Goal: Task Accomplishment & Management: Complete application form

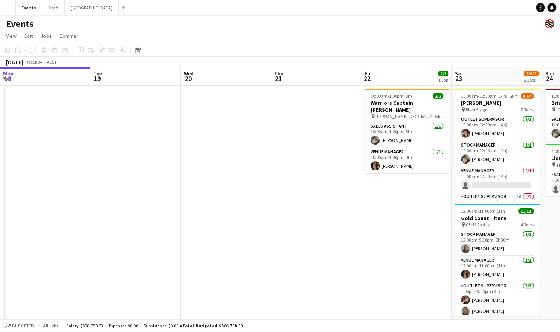
scroll to position [0, 222]
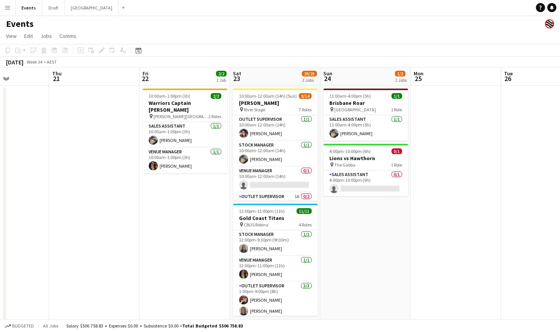
click at [367, 249] on app-date-cell "11:00am-4:00pm (5h) 1/1 Brisbane Roar pin [GEOGRAPHIC_DATA] 1 Role Sales Assist…" at bounding box center [365, 207] width 90 height 245
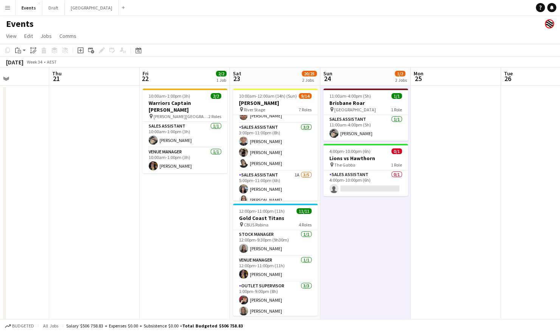
scroll to position [132, 0]
click at [291, 164] on app-card-role "Sales Assistant 3/3 3:00pm-11:00pm (8h) Sally Starmer Chris Prendergast Shandon…" at bounding box center [275, 147] width 85 height 48
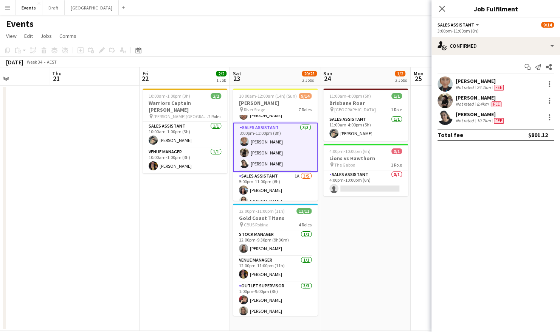
click at [340, 204] on app-date-cell "11:00am-4:00pm (5h) 1/1 Brisbane Roar pin Sunshine Coast Stadium 1 Role Sales A…" at bounding box center [365, 207] width 90 height 245
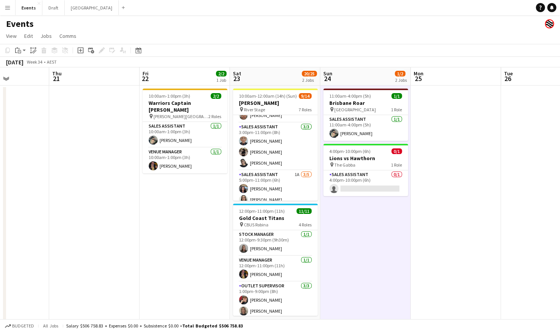
click at [367, 241] on app-date-cell "11:00am-4:00pm (5h) 1/1 Brisbane Roar pin Sunshine Coast Stadium 1 Role Sales A…" at bounding box center [365, 207] width 90 height 245
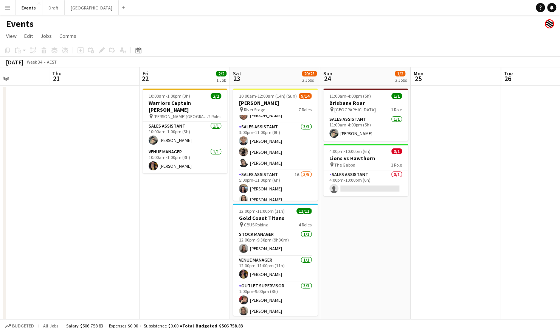
click at [282, 41] on app-page-menu "View Day view expanded Day view collapsed Month view Date picker Jump to today …" at bounding box center [280, 37] width 560 height 14
click at [195, 206] on app-date-cell "10:00am-1:00pm (3h) 2/2 Warriors Captain Run pin Logan Metro Sports Complex 2 R…" at bounding box center [185, 207] width 90 height 245
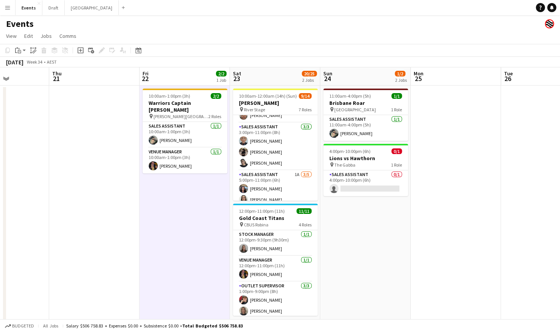
click at [438, 8] on app-navbar "Menu Boards Boards Boards All jobs Status Workforce Workforce My Workforce Recr…" at bounding box center [280, 7] width 560 height 15
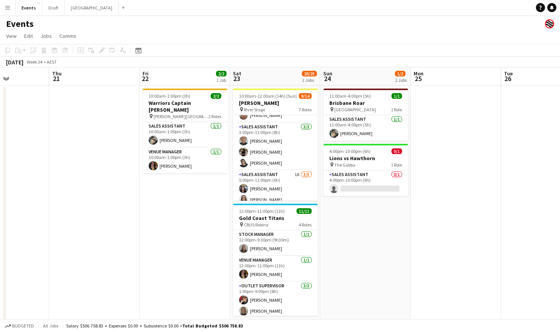
click at [441, 7] on app-navbar "Menu Boards Boards Boards All jobs Status Workforce Workforce My Workforce Recr…" at bounding box center [280, 7] width 560 height 15
click at [176, 231] on app-date-cell "10:00am-1:00pm (3h) 2/2 Warriors Captain Run pin Logan Metro Sports Complex 2 R…" at bounding box center [185, 207] width 90 height 245
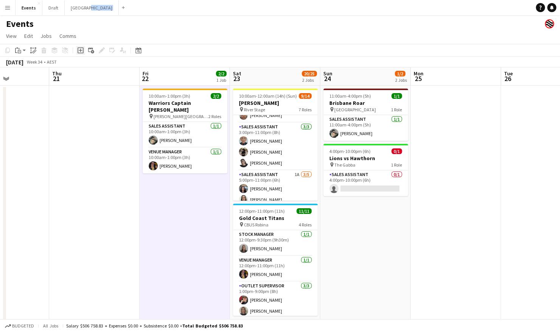
click at [78, 51] on icon at bounding box center [81, 50] width 6 height 6
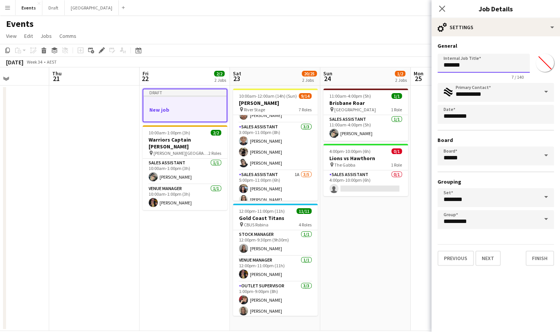
click at [471, 64] on input "*******" at bounding box center [484, 63] width 92 height 19
type input "*"
type input "**********"
click at [487, 256] on button "Next" at bounding box center [487, 257] width 25 height 15
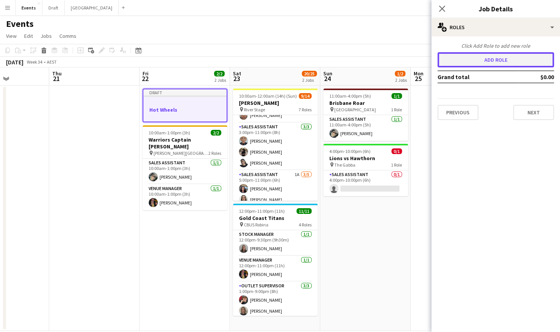
click at [495, 53] on button "Add role" at bounding box center [496, 59] width 117 height 15
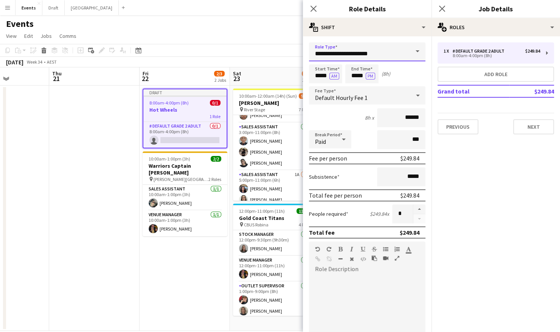
click at [388, 51] on input "**********" at bounding box center [367, 51] width 117 height 19
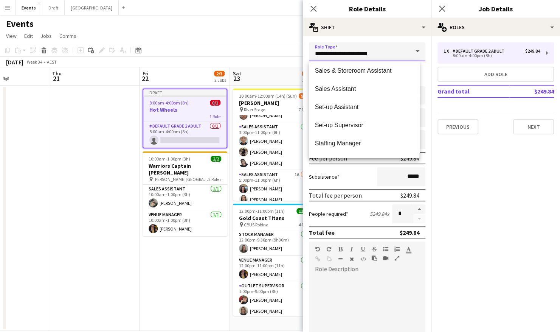
scroll to position [294, 0]
click at [353, 109] on span "Set-up Assistant" at bounding box center [364, 106] width 99 height 7
type input "**********"
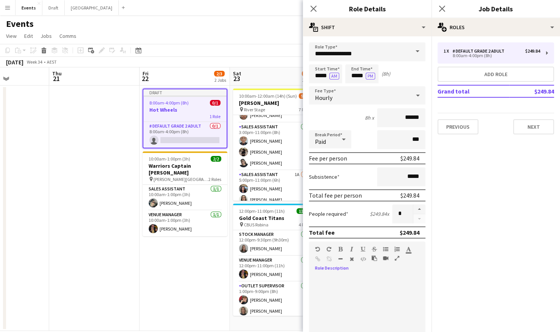
click at [343, 263] on div at bounding box center [332, 260] width 34 height 9
paste div
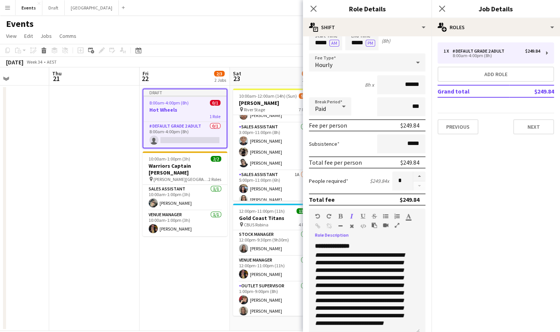
scroll to position [15, 0]
click at [319, 43] on input "*****" at bounding box center [325, 40] width 33 height 19
type input "*****"
click at [356, 42] on input "*****" at bounding box center [361, 40] width 33 height 19
type input "*****"
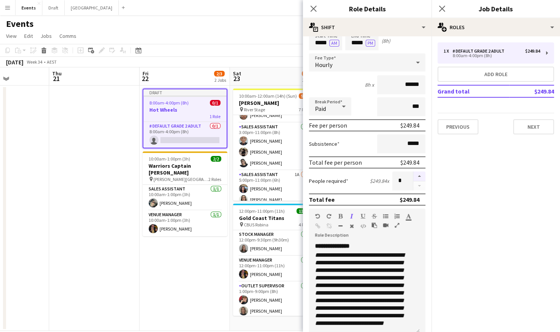
click at [413, 176] on button "button" at bounding box center [419, 176] width 12 height 10
type input "*"
click at [518, 125] on button "Next" at bounding box center [533, 126] width 41 height 15
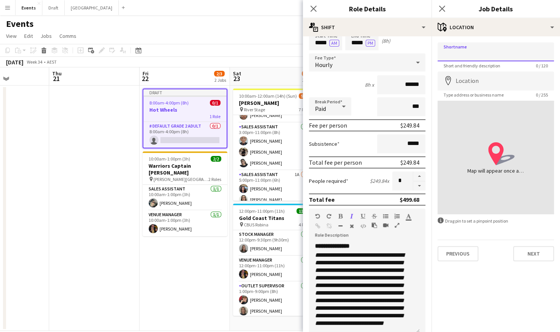
click at [468, 57] on input "Shortname" at bounding box center [496, 51] width 117 height 19
type input "**********"
click at [465, 88] on input "Location" at bounding box center [496, 80] width 117 height 19
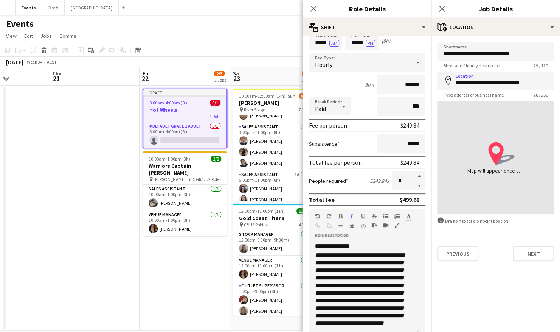
type input "**********"
click at [524, 251] on button "Next" at bounding box center [533, 253] width 41 height 15
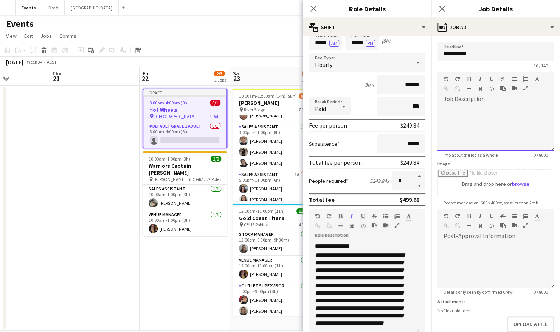
click at [445, 117] on div at bounding box center [496, 127] width 117 height 45
paste div
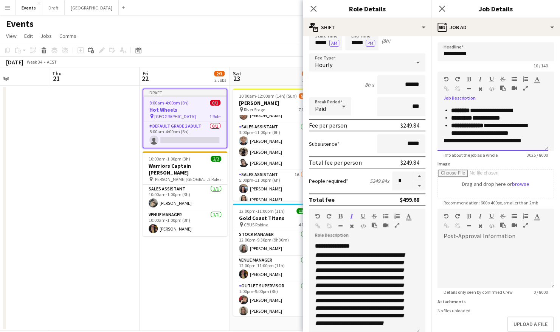
scroll to position [1042, 0]
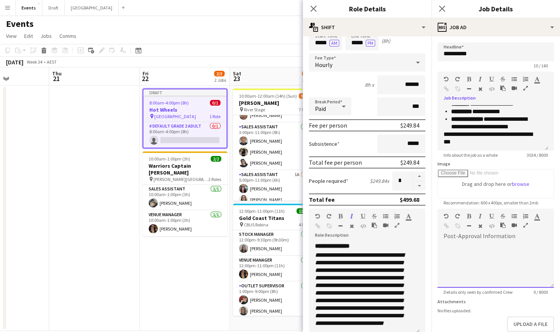
click at [465, 249] on div at bounding box center [496, 264] width 117 height 45
click at [502, 249] on div at bounding box center [496, 264] width 117 height 45
paste div
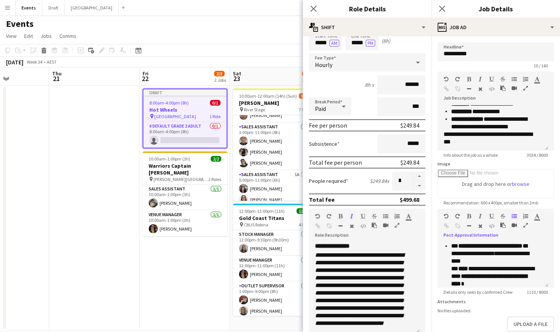
click at [525, 225] on icon "button" at bounding box center [526, 224] width 5 height 5
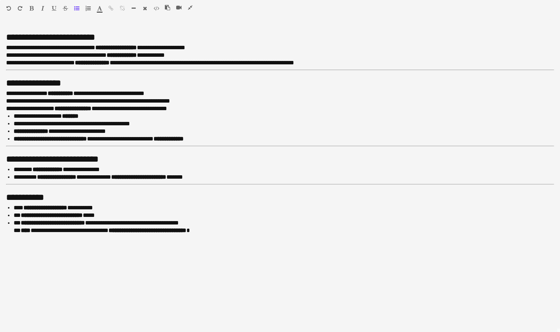
click at [191, 9] on icon "button" at bounding box center [190, 7] width 5 height 5
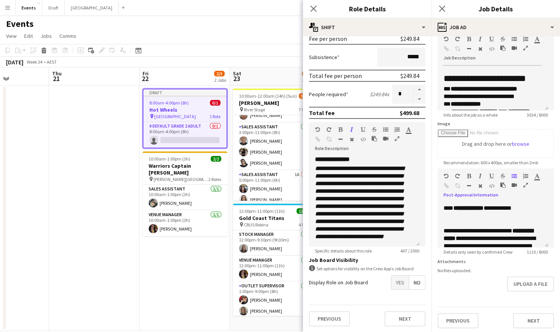
scroll to position [46, 0]
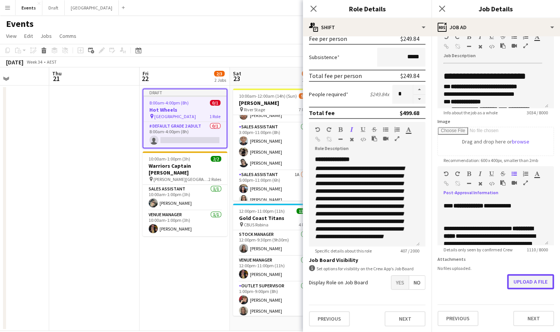
click at [521, 283] on button "Upload a file" at bounding box center [530, 281] width 47 height 15
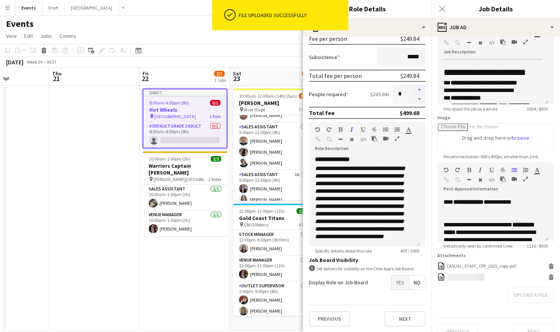
click at [415, 89] on button "button" at bounding box center [419, 90] width 12 height 10
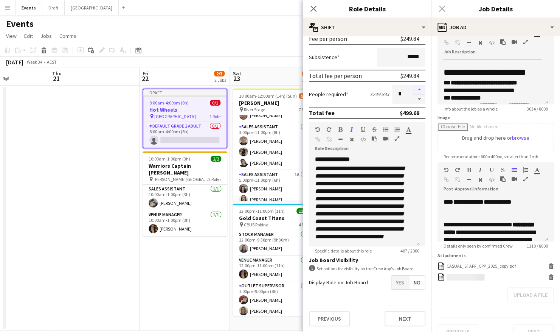
type input "*"
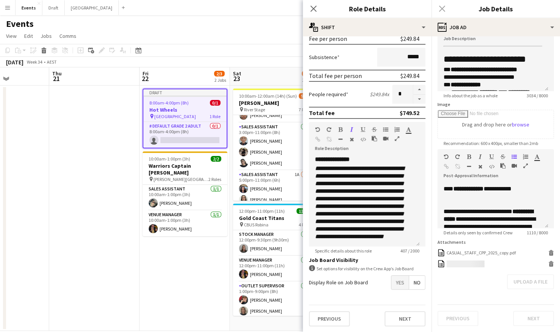
scroll to position [65, 0]
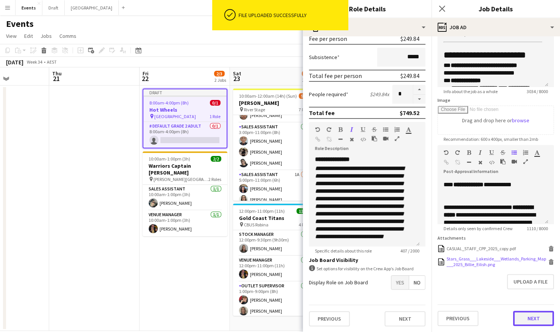
click at [522, 322] on button "Next" at bounding box center [533, 318] width 41 height 15
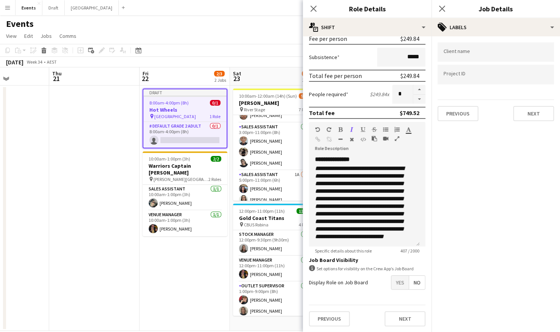
scroll to position [0, 0]
click at [463, 53] on input "Type to search client labels..." at bounding box center [496, 54] width 104 height 7
type input "*"
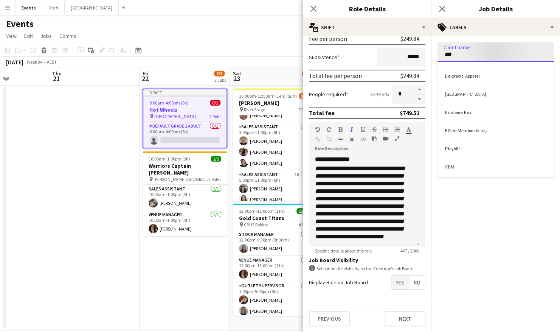
type input "***"
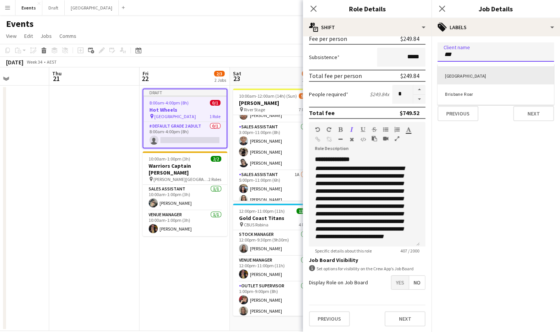
click at [469, 74] on div "[GEOGRAPHIC_DATA]" at bounding box center [496, 75] width 117 height 18
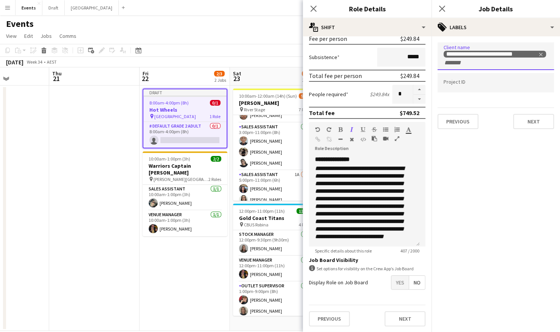
click at [458, 83] on input "Type to search project ID labels..." at bounding box center [496, 82] width 104 height 7
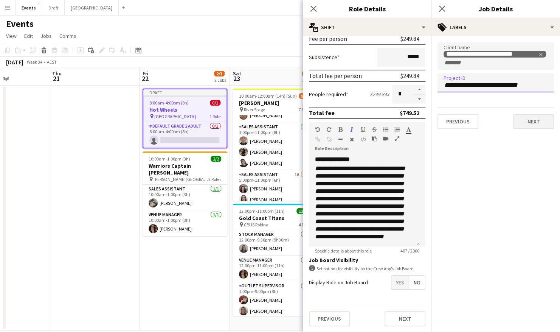
type input "**********"
click at [533, 123] on button "Next" at bounding box center [533, 121] width 41 height 15
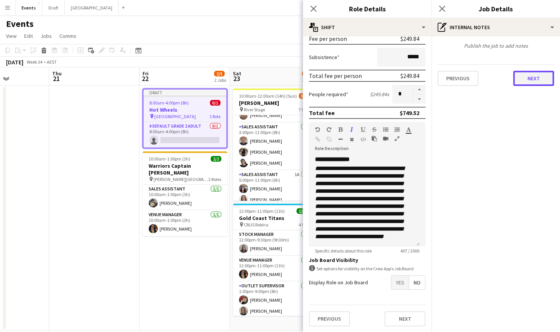
click at [536, 82] on button "Next" at bounding box center [533, 78] width 41 height 15
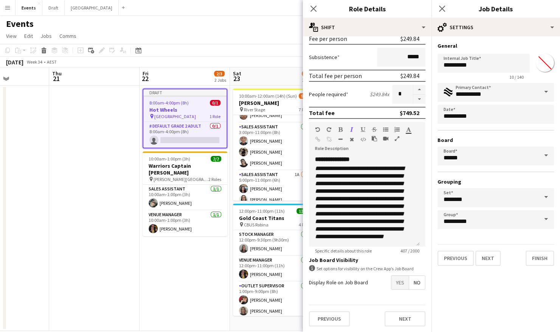
click at [548, 63] on input "*******" at bounding box center [544, 62] width 27 height 27
type input "*******"
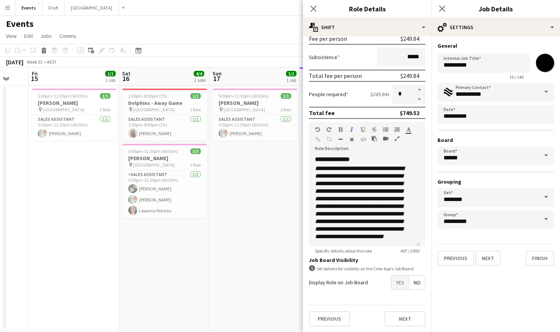
scroll to position [0, 152]
click at [535, 257] on button "Finish" at bounding box center [540, 257] width 28 height 15
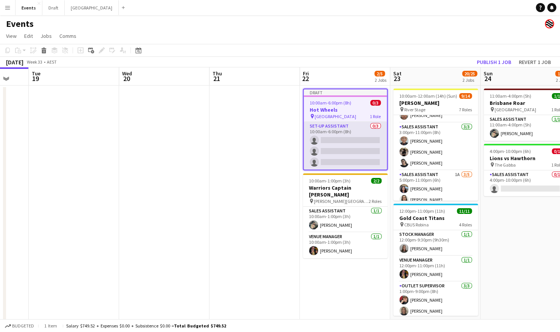
scroll to position [0, 333]
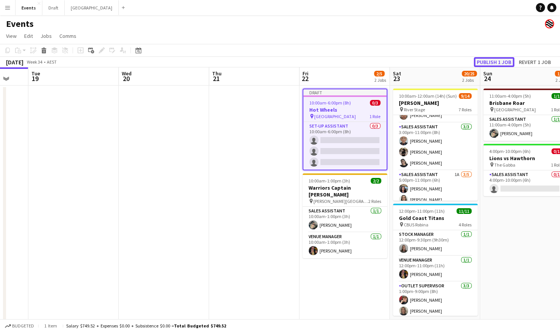
click at [493, 60] on button "Publish 1 job" at bounding box center [494, 62] width 40 height 10
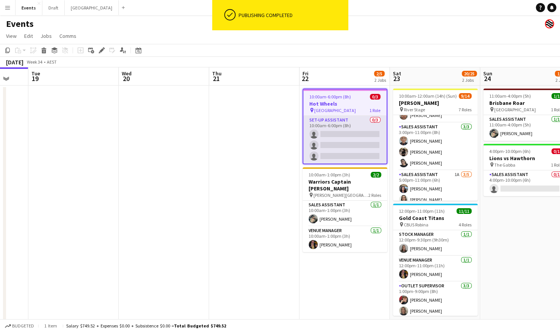
click at [340, 149] on app-card-role "Set-up Assistant 0/3 10:00am-6:00pm (8h) single-neutral-actions single-neutral-…" at bounding box center [344, 140] width 83 height 48
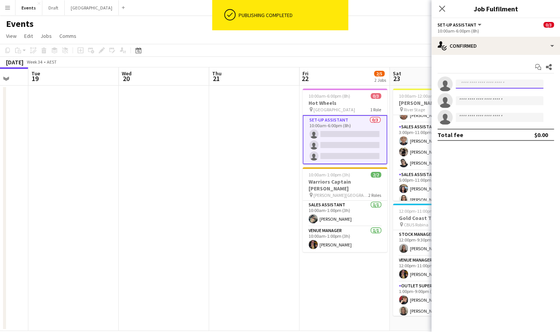
click at [479, 82] on input at bounding box center [500, 83] width 88 height 9
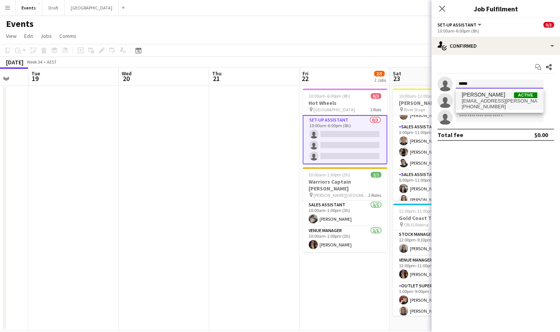
type input "*****"
click at [486, 99] on span "lorry.kemp@yahoo.com.au" at bounding box center [500, 101] width 76 height 6
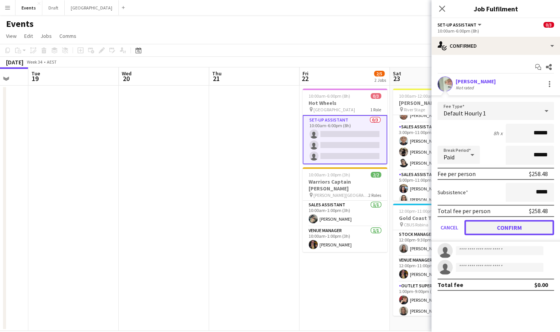
click at [513, 229] on button "Confirm" at bounding box center [510, 227] width 90 height 15
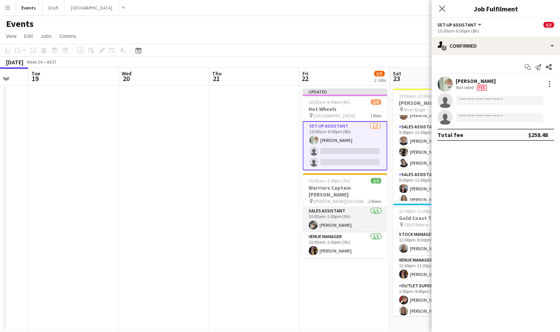
click at [331, 215] on app-card-role "Sales Assistant 1/1 10:00am-1:00pm (3h) Natasha Patricks" at bounding box center [345, 220] width 85 height 26
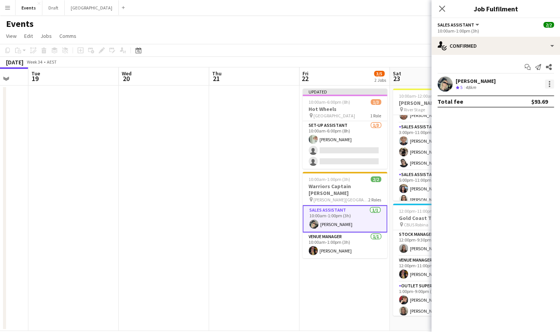
click at [550, 84] on div at bounding box center [550, 84] width 2 height 2
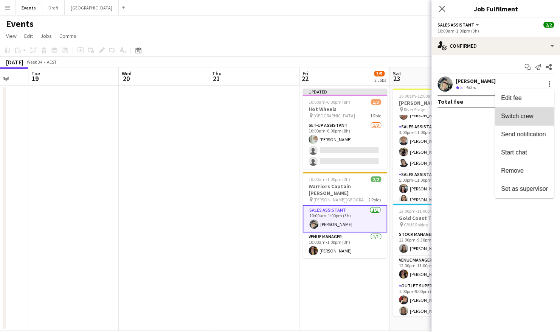
click at [529, 116] on span "Switch crew" at bounding box center [517, 116] width 32 height 6
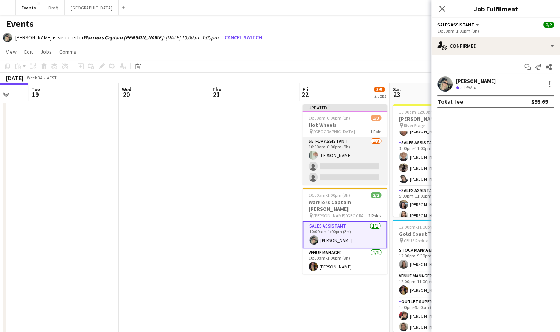
click at [348, 173] on app-card-role "Set-up Assistant 1/3 10:00am-6:00pm (8h) Lorraine KEMP single-neutral-actions s…" at bounding box center [345, 161] width 85 height 48
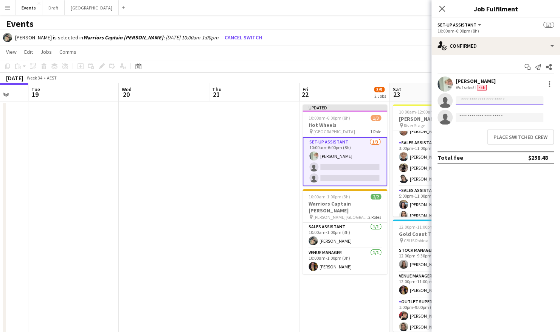
click at [475, 101] on input at bounding box center [500, 100] width 88 height 9
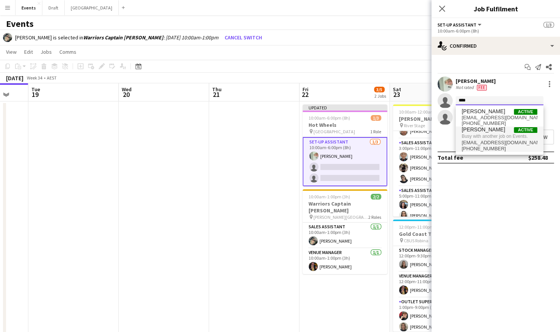
type input "****"
click at [484, 141] on span "npatr9@outlook.com" at bounding box center [500, 143] width 76 height 6
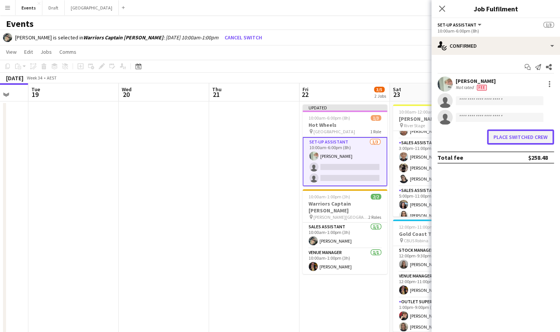
click at [510, 140] on button "Place switched crew" at bounding box center [520, 136] width 67 height 15
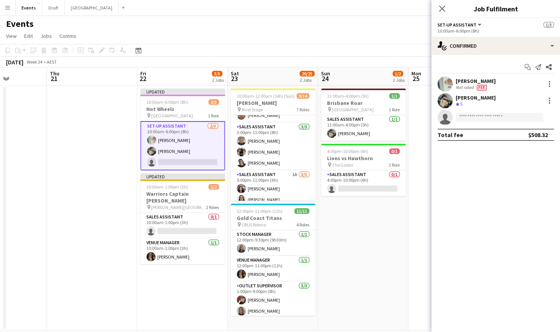
scroll to position [0, 322]
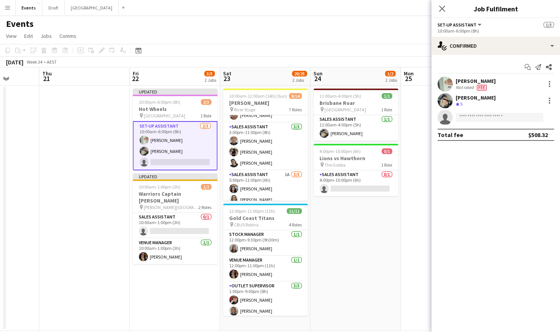
click at [346, 258] on app-date-cell "11:00am-4:00pm (5h) 1/1 Brisbane Roar pin Sunshine Coast Stadium 1 Role Sales A…" at bounding box center [356, 207] width 90 height 245
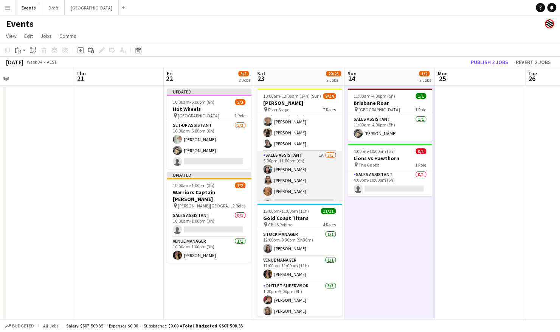
scroll to position [171, 0]
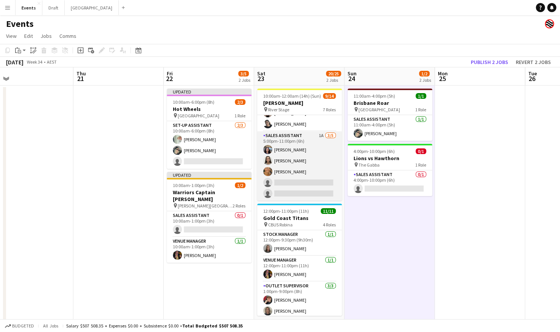
click at [296, 158] on app-card-role "Sales Assistant 1A 3/5 5:00pm-11:00pm (6h) Jesse Meade Jazlyn Pedrina Esther AC…" at bounding box center [299, 166] width 85 height 70
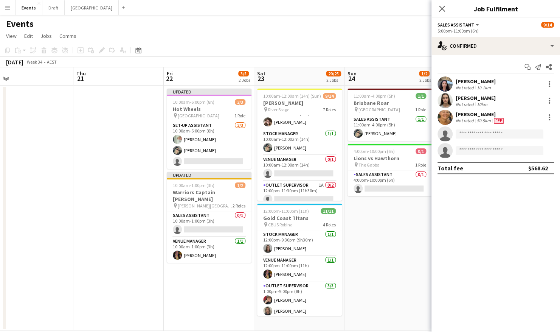
scroll to position [9, 0]
click at [378, 235] on app-date-cell "11:00am-4:00pm (5h) 1/1 Brisbane Roar pin Sunshine Coast Stadium 1 Role Sales A…" at bounding box center [390, 207] width 90 height 245
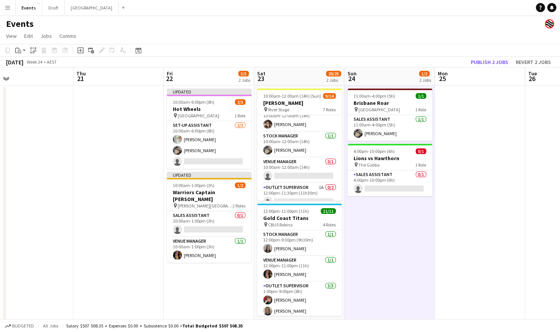
scroll to position [11, 0]
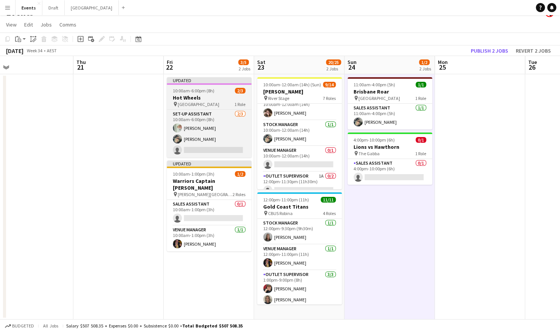
click at [205, 92] on span "10:00am-6:00pm (8h)" at bounding box center [194, 91] width 42 height 6
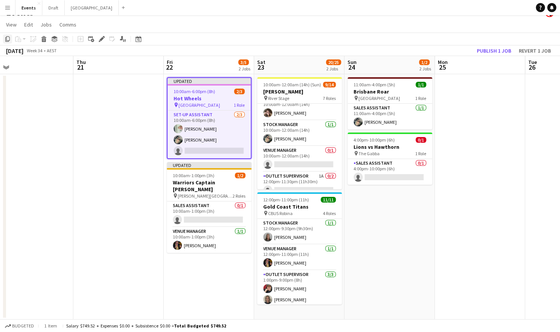
click at [8, 39] on icon "Copy" at bounding box center [8, 39] width 6 height 6
click at [290, 58] on app-board-header-date "Sat 23 20/25 2 Jobs" at bounding box center [299, 65] width 90 height 18
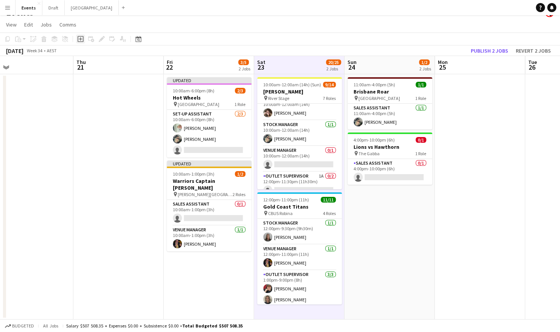
click at [79, 40] on icon "Add job" at bounding box center [81, 39] width 6 height 6
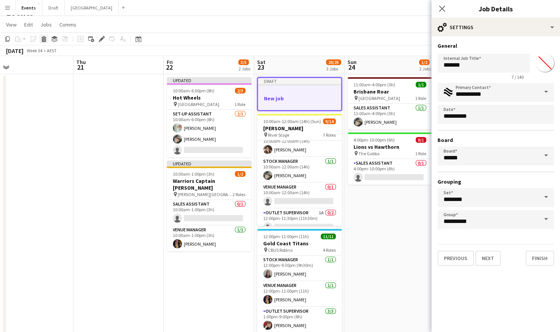
click at [43, 39] on icon "Delete" at bounding box center [44, 39] width 6 height 6
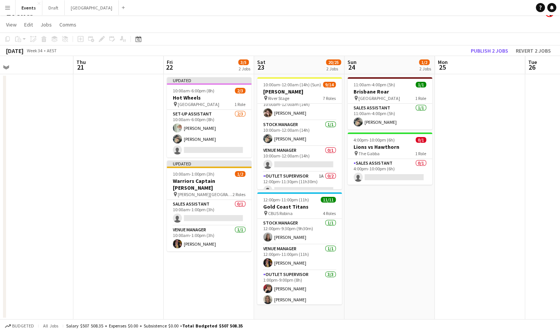
click at [303, 62] on app-board-header-date "Sat 23 20/25 2 Jobs" at bounding box center [299, 65] width 90 height 18
click at [296, 312] on app-date-cell "10:00am-12:00am (14h) (Sun) 9/14 Alex Warren pin River Stage 7 Roles Outlet Sup…" at bounding box center [299, 196] width 90 height 245
click at [20, 39] on icon at bounding box center [19, 40] width 3 height 3
click at [54, 55] on link "Paste Ctrl+V" at bounding box center [55, 53] width 71 height 7
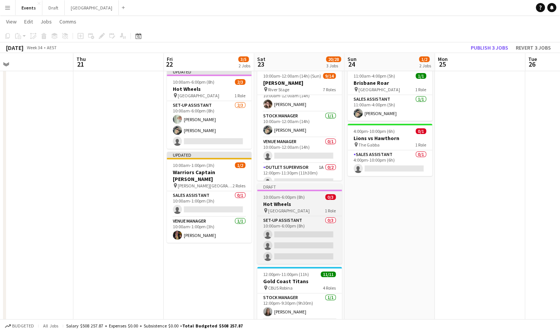
scroll to position [0, 0]
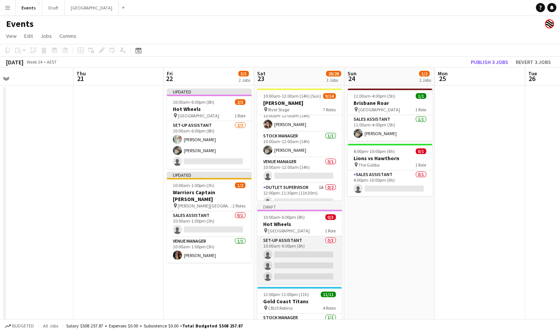
click at [297, 263] on app-card-role "Set-up Assistant 0/3 10:00am-6:00pm (8h) single-neutral-actions single-neutral-…" at bounding box center [299, 260] width 85 height 48
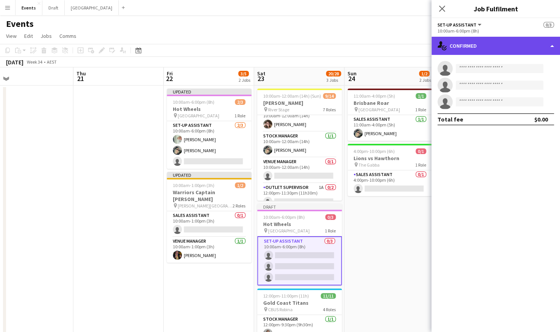
click at [518, 53] on div "single-neutral-actions-check-2 Confirmed" at bounding box center [496, 46] width 129 height 18
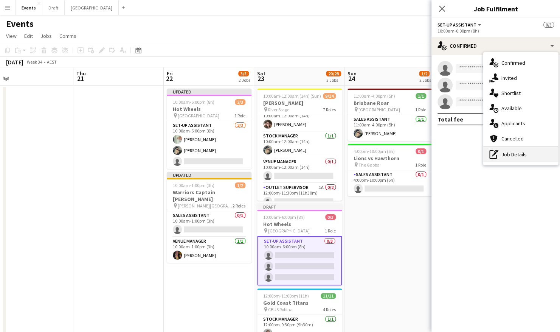
click at [528, 160] on div "pen-write Job Details" at bounding box center [520, 154] width 75 height 15
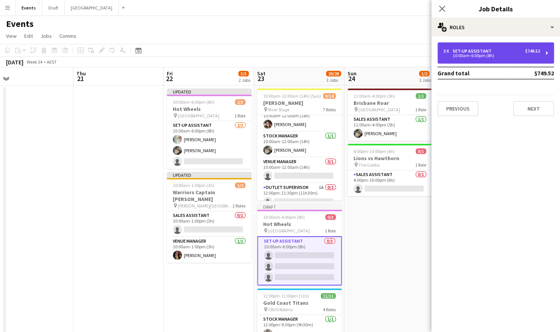
click at [505, 59] on div "3 x Set-up Assistant $749.52 10:00am-6:00pm (8h)" at bounding box center [496, 52] width 117 height 21
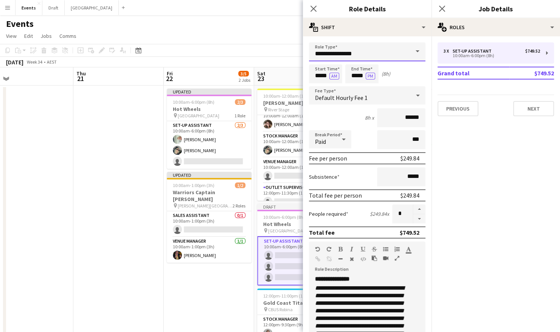
click at [381, 53] on input "**********" at bounding box center [367, 51] width 117 height 19
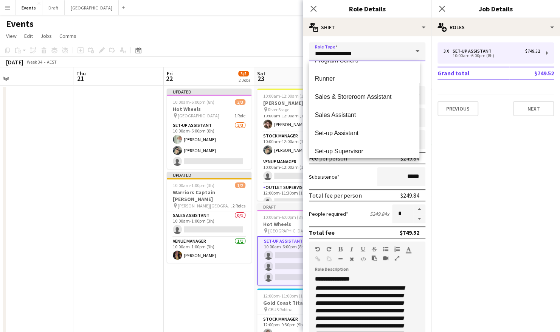
scroll to position [267, 0]
click at [348, 116] on span "Sales Assistant" at bounding box center [364, 114] width 99 height 7
type input "**********"
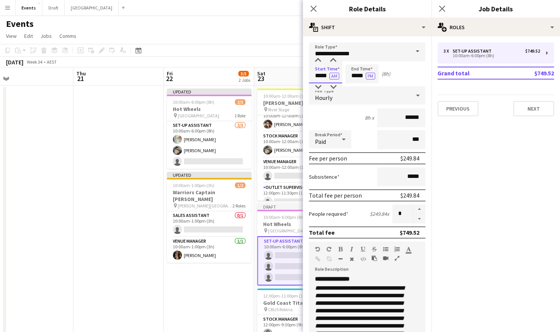
click at [321, 76] on input "*****" at bounding box center [325, 73] width 33 height 19
type input "*****"
click at [355, 77] on input "*****" at bounding box center [361, 73] width 33 height 19
click at [362, 76] on input "*****" at bounding box center [361, 73] width 33 height 19
type input "*****"
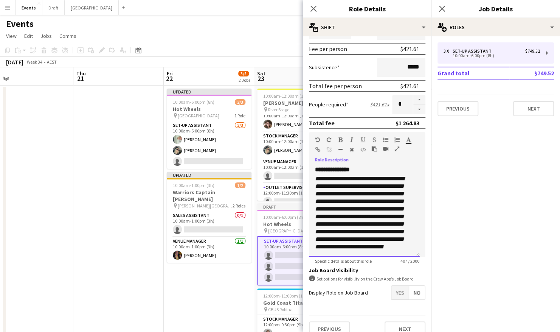
scroll to position [120, 0]
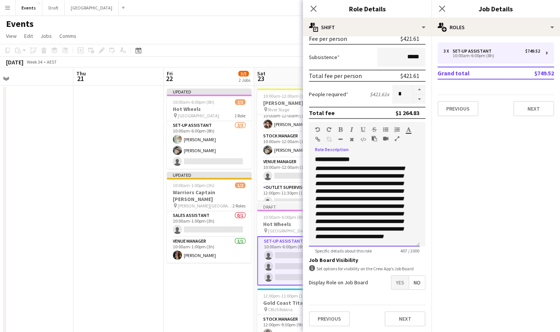
drag, startPoint x: 315, startPoint y: 207, endPoint x: 418, endPoint y: 338, distance: 167.1
click at [418, 331] on html "Menu Boards Boards Boards All jobs Status Workforce Workforce My Workforce Recr…" at bounding box center [280, 213] width 560 height 427
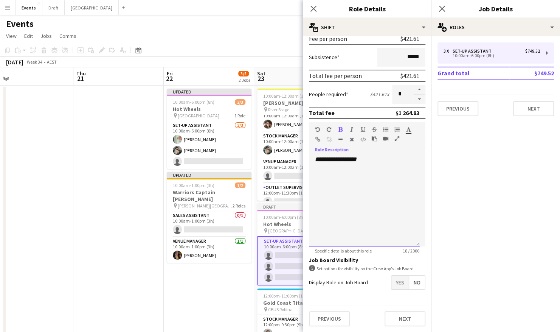
scroll to position [0, 0]
drag, startPoint x: 384, startPoint y: 158, endPoint x: 274, endPoint y: 163, distance: 109.8
click at [274, 163] on body "Menu Boards Boards Boards All jobs Status Workforce Workforce My Workforce Recr…" at bounding box center [280, 213] width 560 height 427
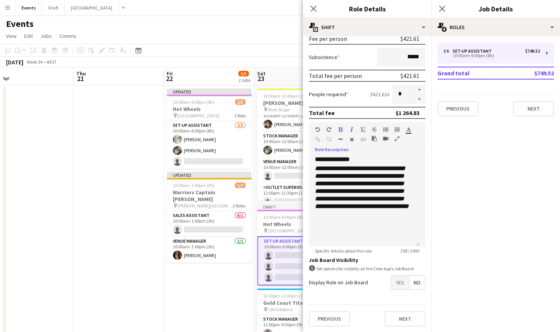
click at [317, 129] on icon "button" at bounding box center [317, 129] width 5 height 5
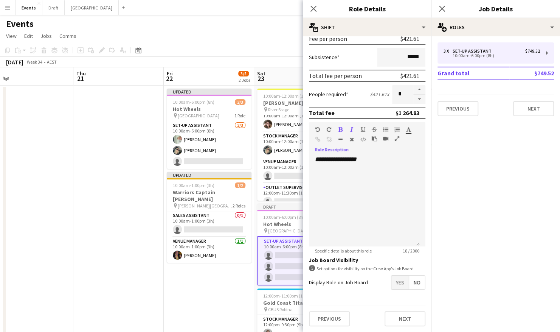
click at [317, 129] on icon "button" at bounding box center [317, 129] width 5 height 5
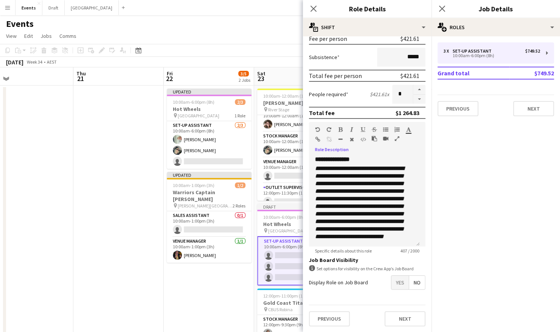
click at [317, 129] on icon "button" at bounding box center [317, 129] width 5 height 5
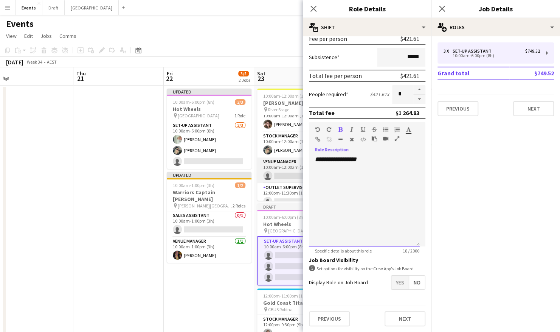
drag, startPoint x: 382, startPoint y: 162, endPoint x: 274, endPoint y: 161, distance: 108.2
click at [274, 161] on body "Menu Boards Boards Boards All jobs Status Workforce Workforce My Workforce Recr…" at bounding box center [280, 213] width 560 height 427
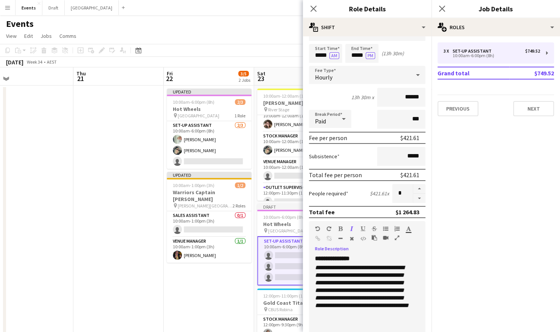
scroll to position [16, 0]
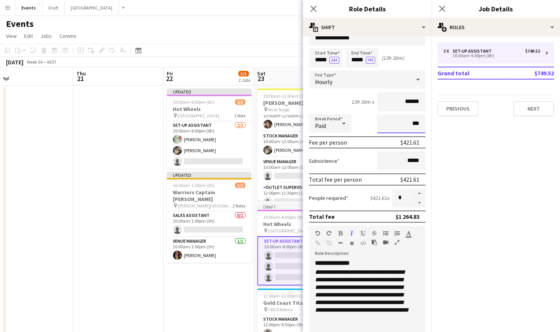
click at [402, 120] on input "***" at bounding box center [401, 123] width 48 height 19
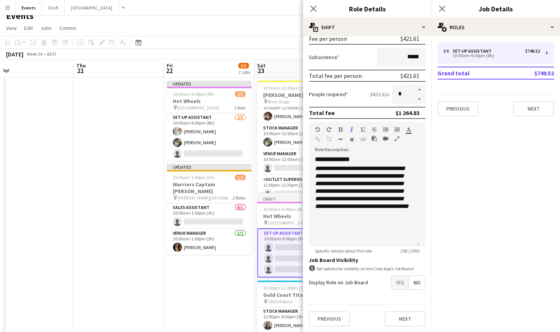
scroll to position [0, 0]
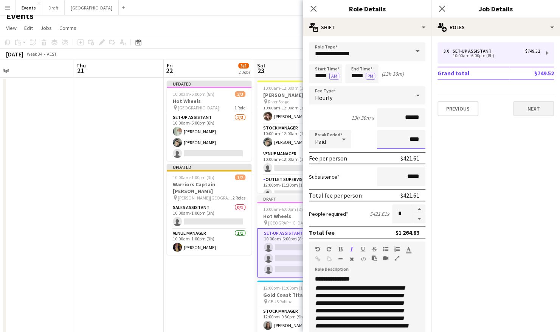
type input "****"
click at [527, 109] on button "Next" at bounding box center [533, 108] width 41 height 15
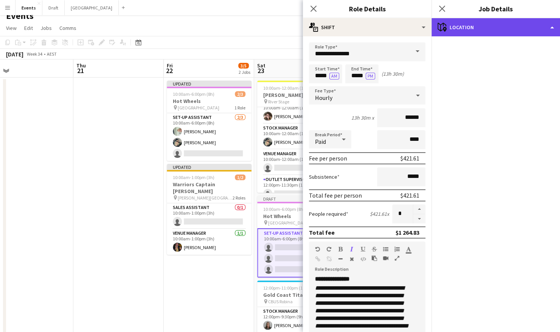
click at [517, 31] on div "maps-pin-1 Location" at bounding box center [496, 27] width 129 height 18
click at [515, 30] on div "maps-pin-1 Location" at bounding box center [496, 27] width 129 height 18
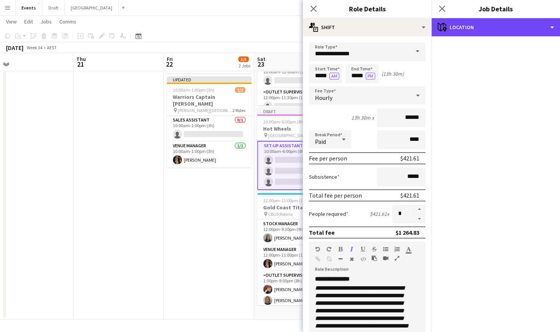
scroll to position [92, 0]
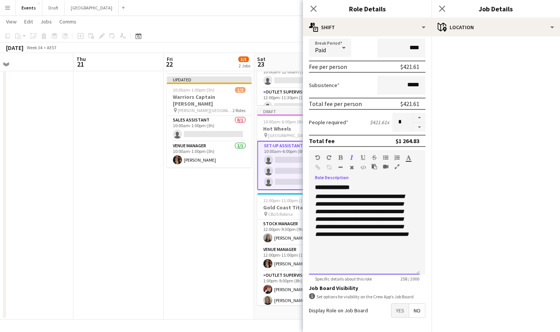
drag, startPoint x: 364, startPoint y: 266, endPoint x: 371, endPoint y: 284, distance: 20.1
click at [371, 284] on form "**********" at bounding box center [367, 155] width 129 height 409
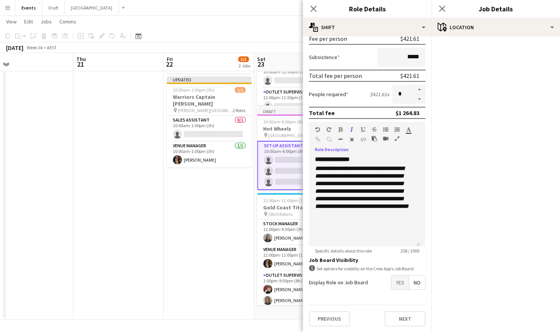
click at [392, 283] on span "Yes" at bounding box center [400, 282] width 17 height 14
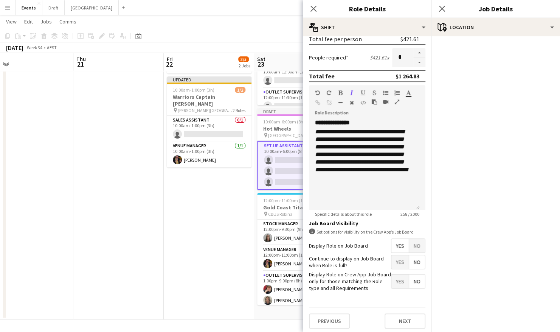
scroll to position [158, 0]
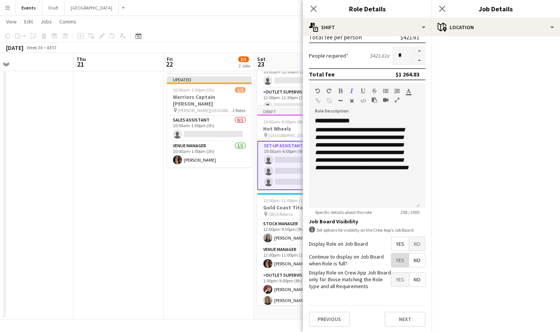
click at [392, 258] on span "Yes" at bounding box center [400, 260] width 17 height 14
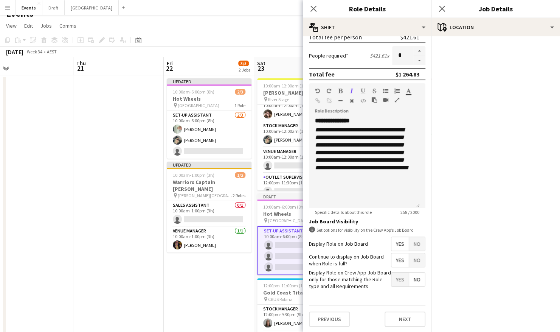
scroll to position [0, 0]
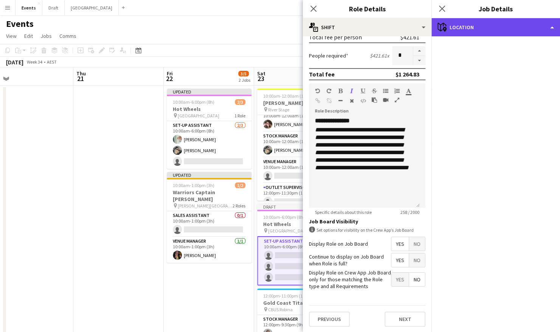
click at [516, 33] on div "maps-pin-1 Location" at bounding box center [496, 27] width 129 height 18
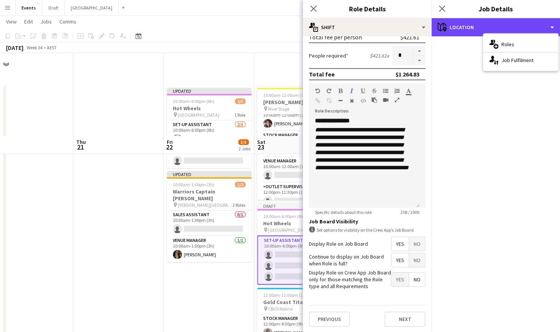
scroll to position [95, 0]
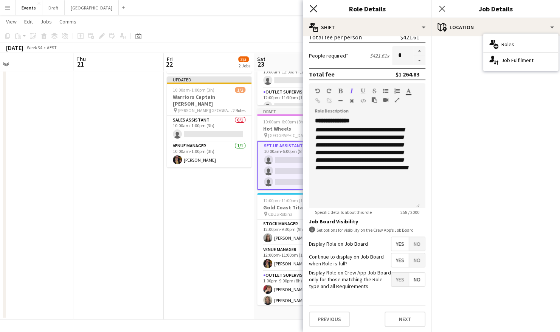
click at [314, 7] on icon "Close pop-in" at bounding box center [313, 8] width 7 height 7
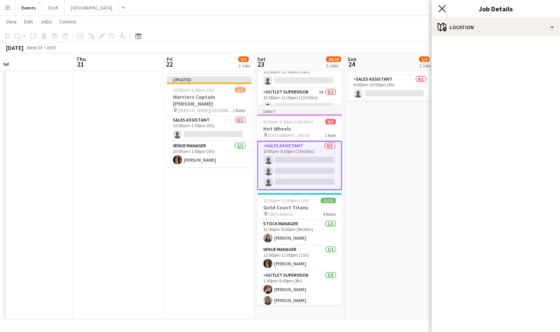
click at [440, 8] on icon "Close pop-in" at bounding box center [441, 8] width 7 height 7
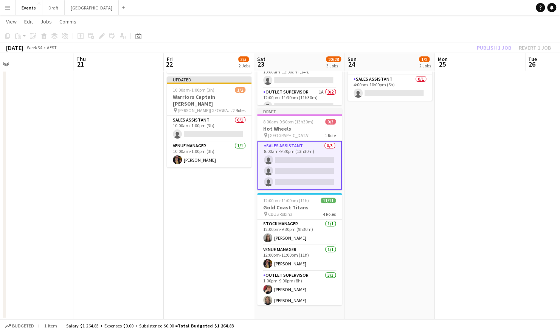
click at [307, 154] on app-card-role "Sales Assistant 0/3 8:00am-9:30pm (13h30m) single-neutral-actions single-neutra…" at bounding box center [299, 165] width 85 height 49
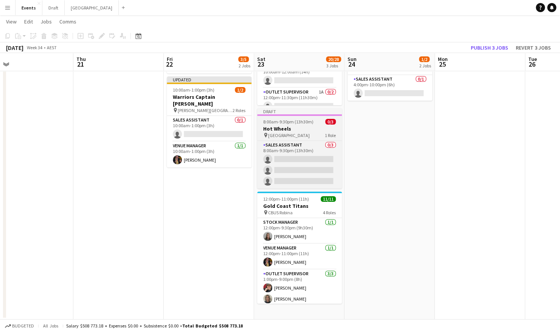
click at [291, 126] on h3 "Hot Wheels" at bounding box center [299, 128] width 85 height 7
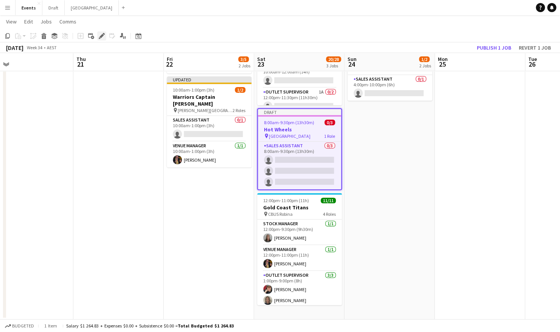
click at [103, 36] on icon at bounding box center [101, 36] width 4 height 4
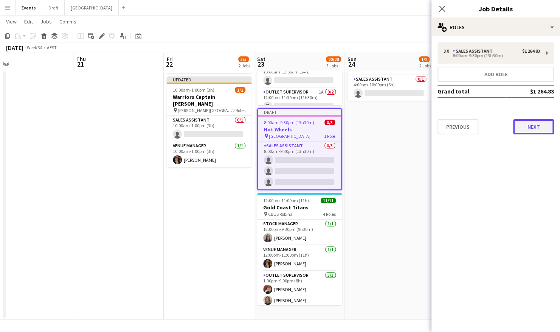
click at [536, 124] on button "Next" at bounding box center [533, 126] width 41 height 15
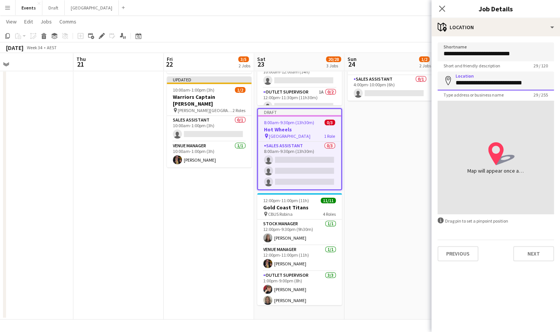
click at [535, 84] on input "**********" at bounding box center [496, 80] width 117 height 19
type input "*"
type input "**********"
click at [399, 141] on app-date-cell "11:00am-4:00pm (5h) 1/1 Brisbane Roar pin Sunshine Coast Stadium 1 Role Sales A…" at bounding box center [390, 154] width 90 height 329
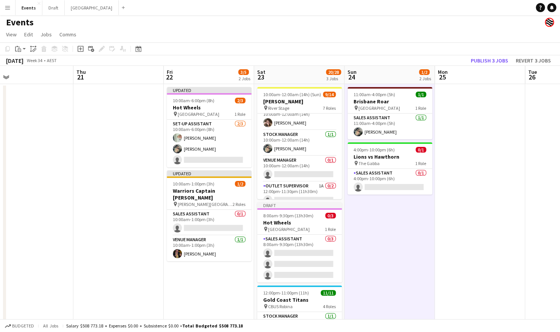
scroll to position [0, 0]
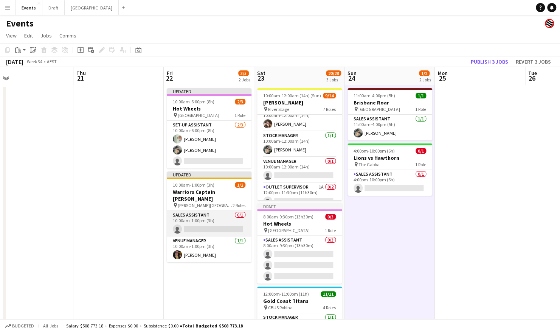
click at [219, 212] on app-card-role "Sales Assistant 0/1 10:00am-1:00pm (3h) single-neutral-actions" at bounding box center [209, 224] width 85 height 26
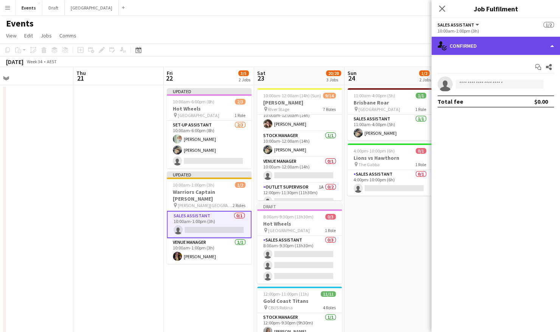
click at [525, 46] on div "single-neutral-actions-check-2 Confirmed" at bounding box center [496, 46] width 129 height 18
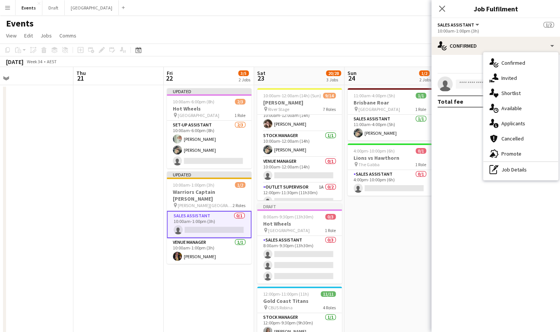
click at [208, 216] on app-card-role "Sales Assistant 0/1 10:00am-1:00pm (3h) single-neutral-actions" at bounding box center [209, 224] width 85 height 27
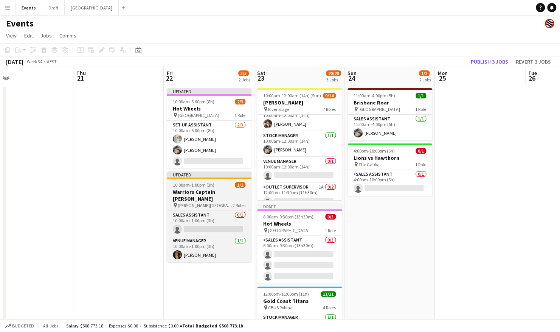
click at [210, 202] on span "[PERSON_NAME][GEOGRAPHIC_DATA]" at bounding box center [205, 205] width 55 height 6
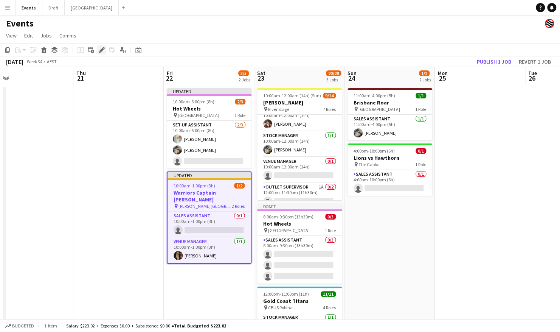
click at [102, 52] on icon "Edit" at bounding box center [102, 50] width 6 height 6
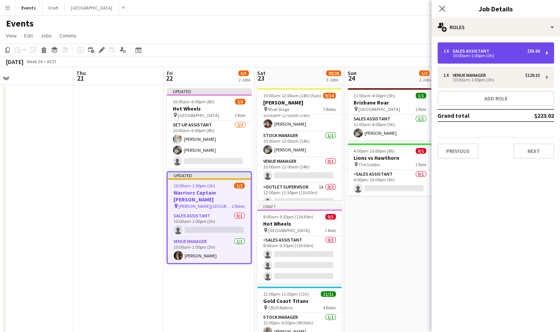
click at [495, 53] on div "1 x Sales Assistant $93.69" at bounding box center [492, 50] width 96 height 5
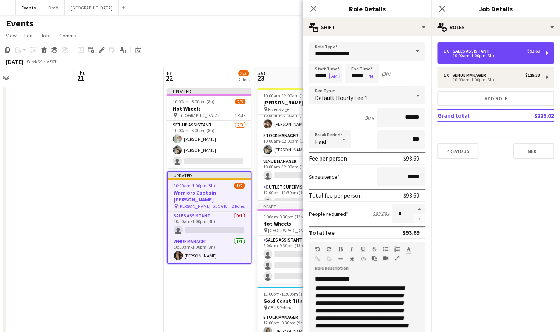
scroll to position [120, 0]
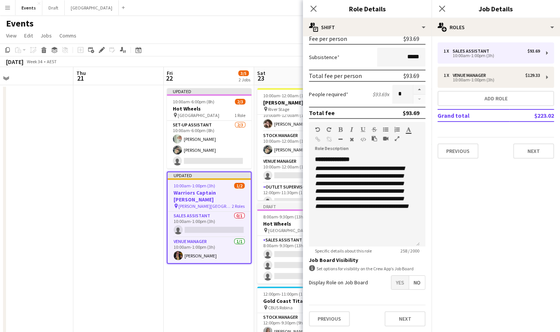
click at [394, 287] on span "Yes" at bounding box center [400, 282] width 17 height 14
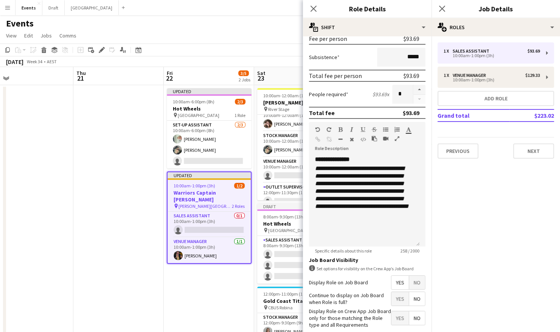
click at [395, 300] on span "Yes" at bounding box center [400, 299] width 17 height 14
click at [211, 294] on app-date-cell "Updated 10:00am-6:00pm (8h) 2/3 Hot Wheels pin Brisbane Entertainment Centre 1 …" at bounding box center [209, 249] width 90 height 329
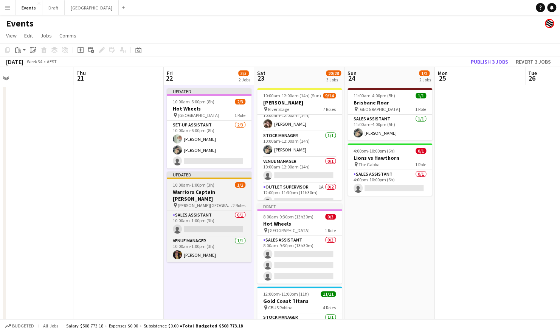
click at [208, 189] on h3 "Warriors Captain [PERSON_NAME]" at bounding box center [209, 195] width 85 height 14
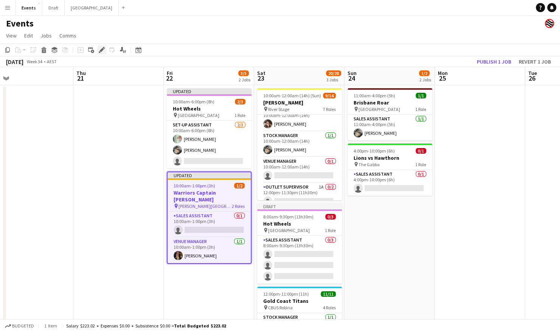
click at [103, 48] on icon at bounding box center [101, 50] width 4 height 4
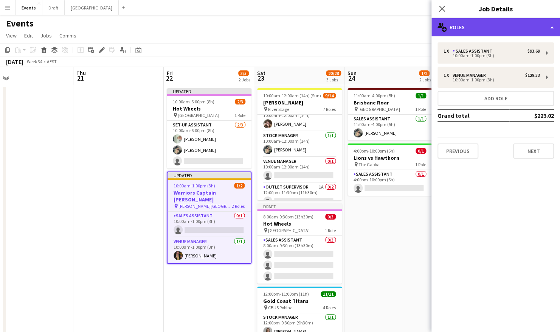
click at [499, 30] on div "multiple-users-add Roles" at bounding box center [496, 27] width 129 height 18
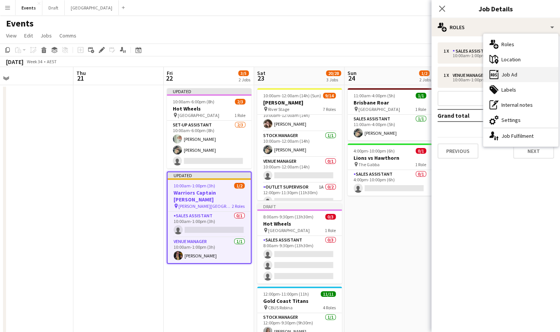
click at [528, 75] on div "ads-window Job Ad" at bounding box center [520, 74] width 75 height 15
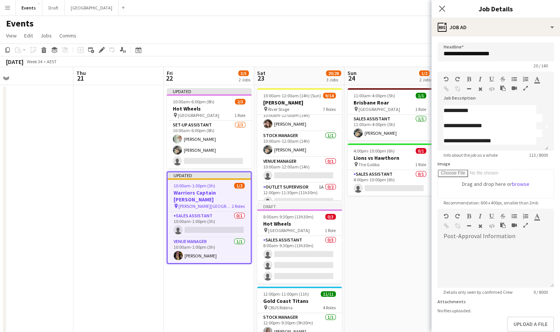
scroll to position [0, 0]
click at [385, 216] on app-date-cell "11:00am-4:00pm (5h) 1/1 Brisbane Roar pin Sunshine Coast Stadium 1 Role Sales A…" at bounding box center [390, 249] width 90 height 329
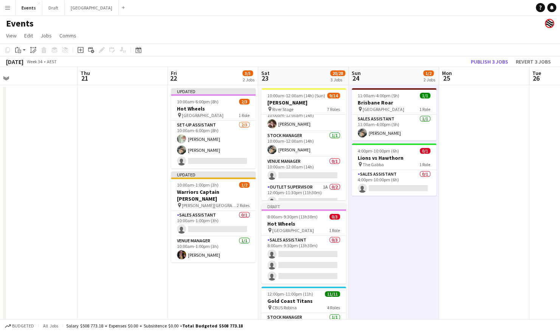
scroll to position [0, 284]
click at [488, 62] on button "Publish 3 jobs" at bounding box center [490, 62] width 44 height 10
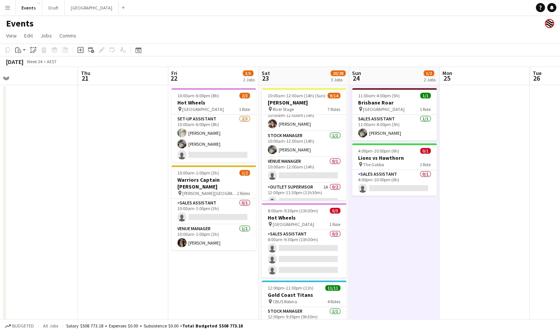
click at [6, 8] on app-icon "Menu" at bounding box center [8, 8] width 6 height 6
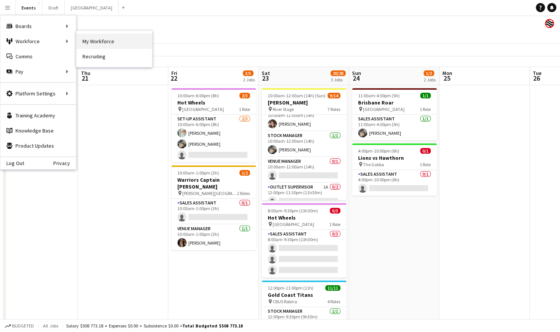
click at [85, 36] on link "My Workforce" at bounding box center [114, 41] width 76 height 15
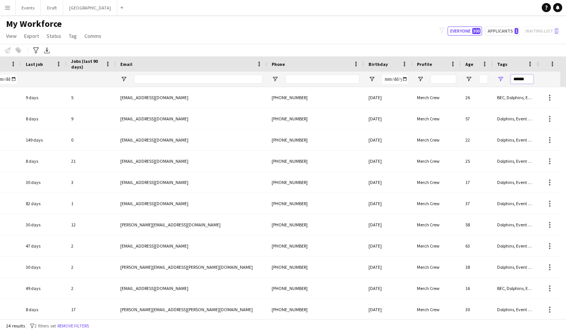
click at [527, 79] on input "******" at bounding box center [522, 79] width 23 height 9
type input "*"
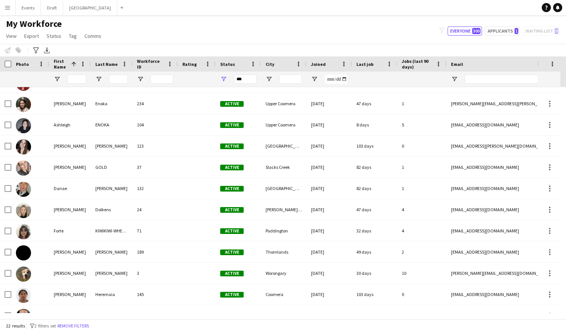
type input "***"
click at [6, 7] on app-icon "Menu" at bounding box center [8, 8] width 6 height 6
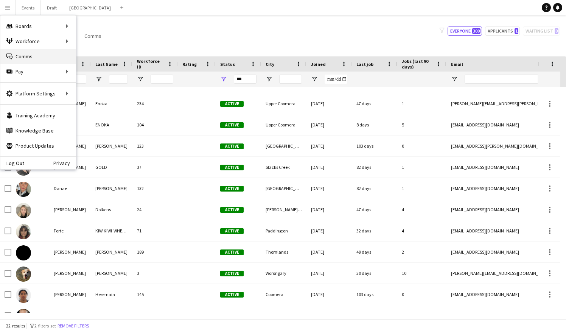
click at [39, 57] on link "Comms Comms" at bounding box center [38, 56] width 76 height 15
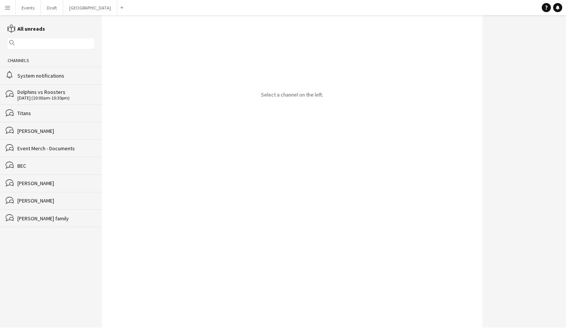
click at [36, 165] on div "BEC" at bounding box center [55, 165] width 77 height 7
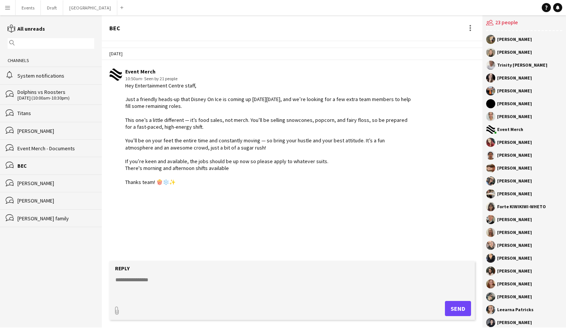
click at [154, 284] on textarea at bounding box center [294, 286] width 358 height 20
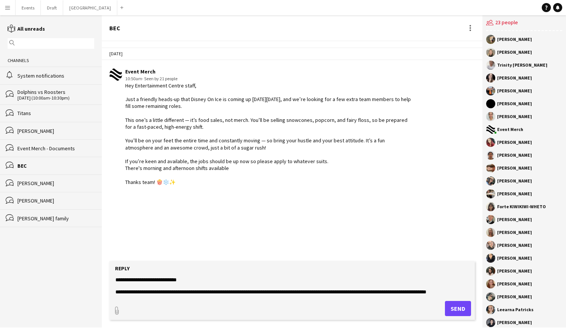
scroll to position [5, 0]
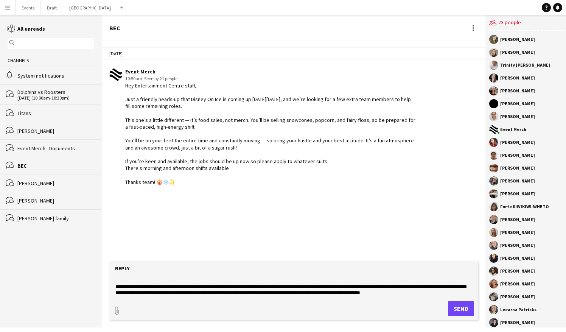
type textarea "**********"
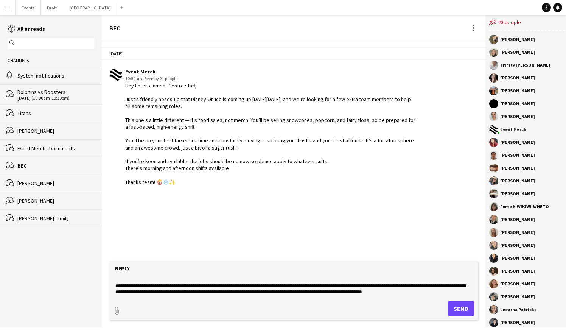
scroll to position [0, 0]
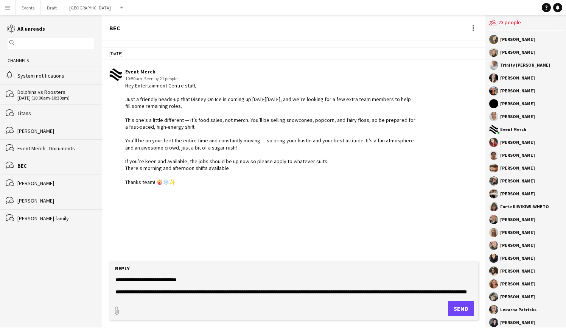
drag, startPoint x: 445, startPoint y: 291, endPoint x: 111, endPoint y: 273, distance: 334.1
click at [111, 273] on form "**********" at bounding box center [293, 290] width 368 height 59
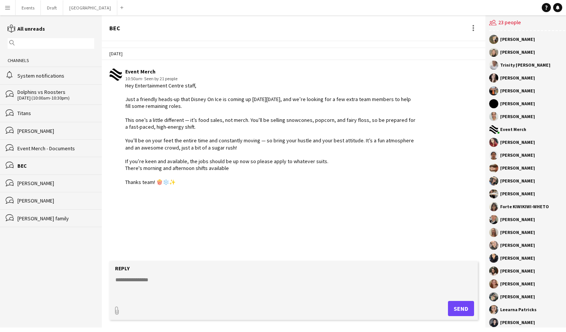
paste textarea "**********"
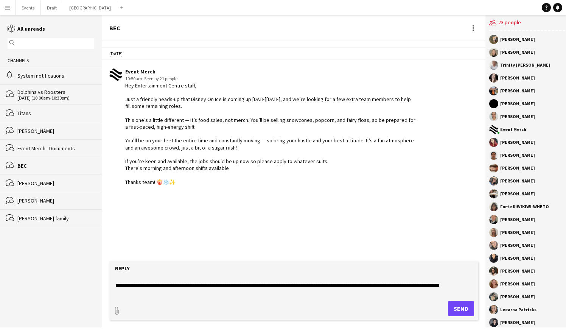
scroll to position [7, 0]
click at [162, 285] on textarea "**********" at bounding box center [294, 286] width 358 height 20
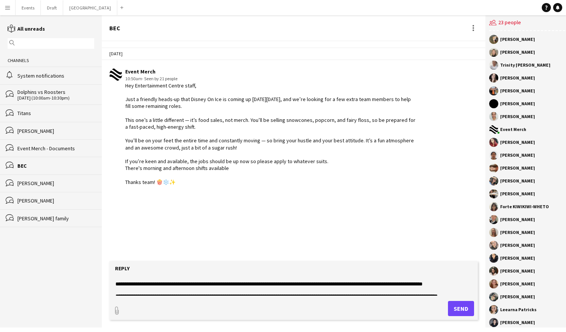
scroll to position [9, 0]
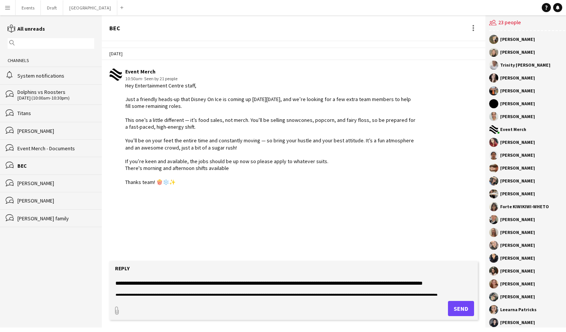
click at [132, 289] on textarea "**********" at bounding box center [294, 286] width 358 height 20
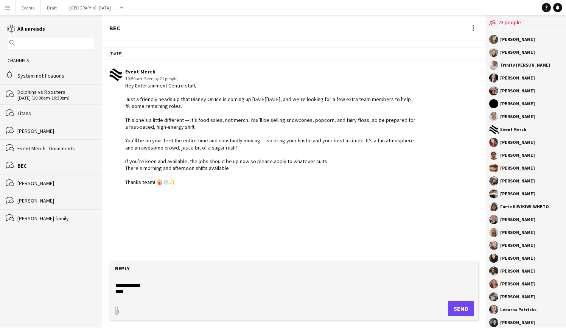
scroll to position [54, 0]
type textarea "**********"
click at [455, 305] on button "Send" at bounding box center [461, 308] width 26 height 15
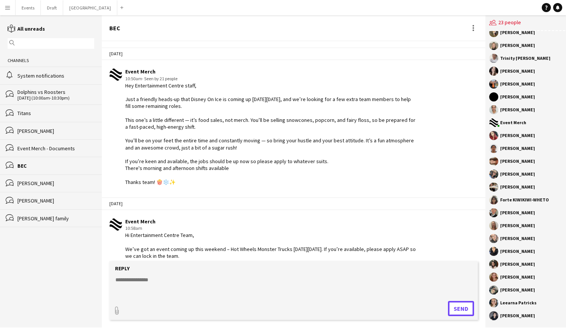
scroll to position [0, 0]
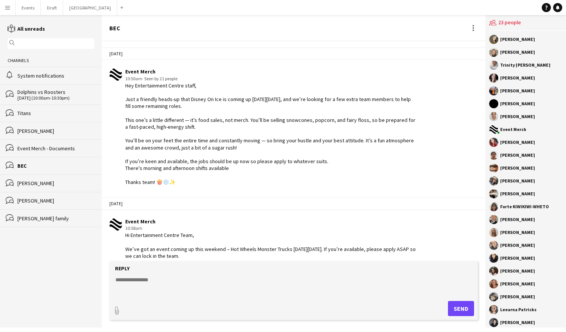
click at [8, 8] on app-icon "Menu" at bounding box center [8, 8] width 6 height 6
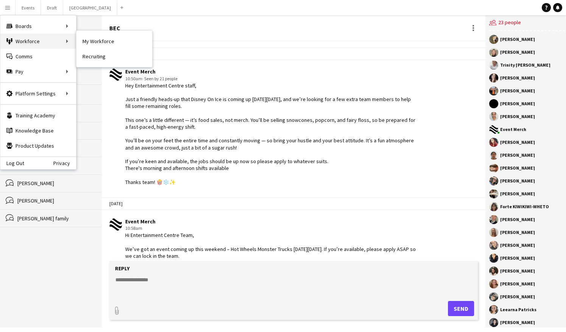
click at [41, 41] on div "Workforce Workforce" at bounding box center [38, 41] width 76 height 15
click at [57, 41] on div "Workforce Workforce" at bounding box center [38, 41] width 76 height 15
click at [31, 8] on button "Events Close" at bounding box center [28, 7] width 25 height 15
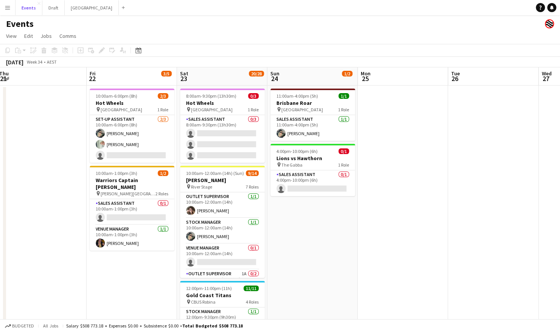
scroll to position [0, 366]
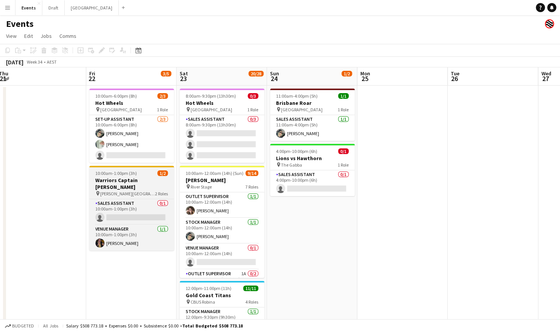
click at [127, 191] on span "[PERSON_NAME][GEOGRAPHIC_DATA]" at bounding box center [127, 194] width 55 height 6
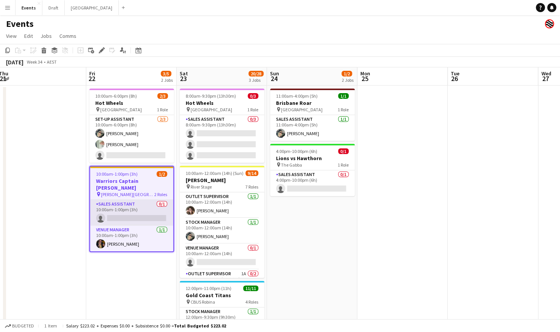
click at [129, 200] on app-card-role "Sales Assistant 0/1 10:00am-1:00pm (3h) single-neutral-actions" at bounding box center [131, 213] width 83 height 26
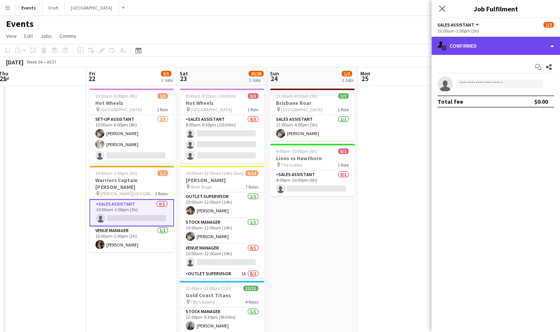
click at [492, 47] on div "single-neutral-actions-check-2 Confirmed" at bounding box center [496, 46] width 129 height 18
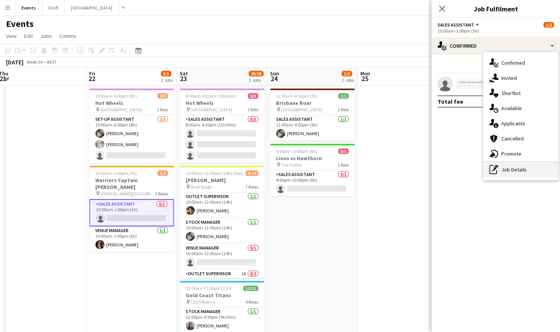
click at [533, 169] on div "pen-write Job Details" at bounding box center [520, 169] width 75 height 15
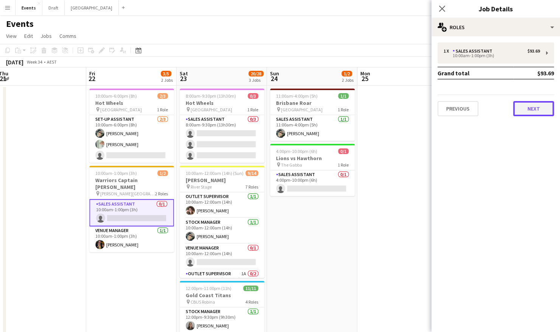
click at [531, 107] on button "Next" at bounding box center [533, 108] width 41 height 15
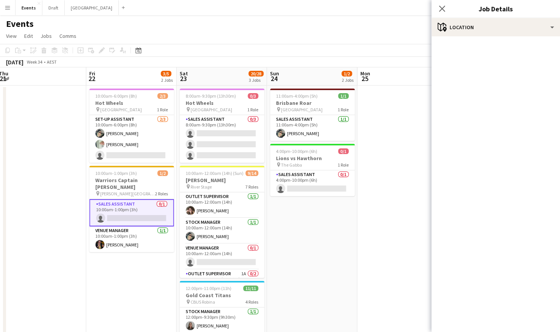
click at [333, 239] on app-date-cell "11:00am-4:00pm (5h) 1/1 Brisbane Roar pin Sunshine Coast Stadium 1 Role Sales A…" at bounding box center [312, 246] width 90 height 323
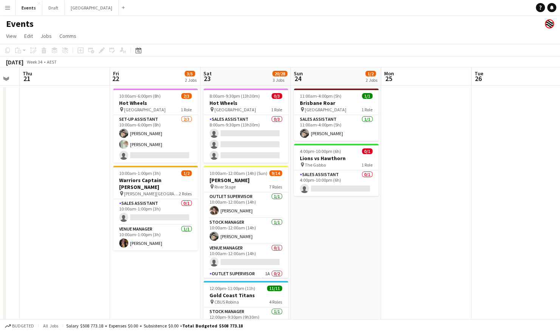
scroll to position [0, 343]
